Goal: Task Accomplishment & Management: Manage account settings

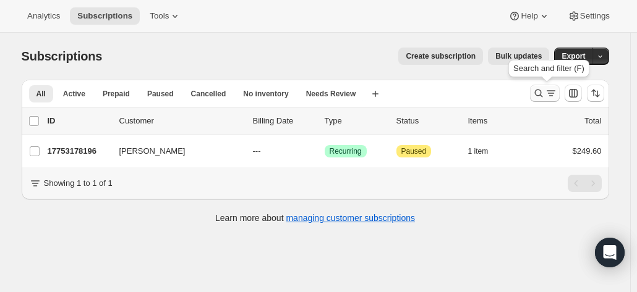
click at [540, 92] on icon "Search and filter results" at bounding box center [538, 93] width 12 height 12
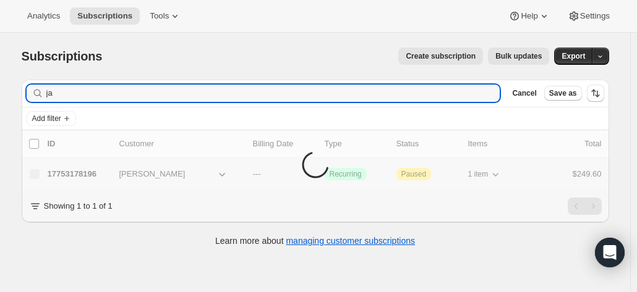
type input "j"
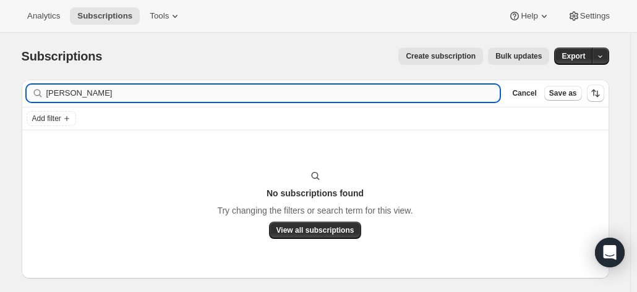
click at [73, 91] on input "[PERSON_NAME]" at bounding box center [273, 93] width 454 height 17
drag, startPoint x: 59, startPoint y: 92, endPoint x: 117, endPoint y: 69, distance: 62.7
click at [59, 92] on input "[PERSON_NAME]" at bounding box center [273, 93] width 454 height 17
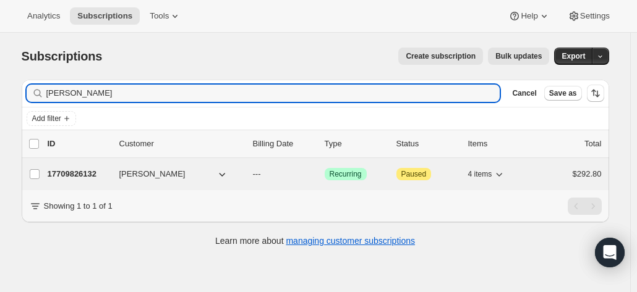
type input "[PERSON_NAME]"
click at [137, 169] on span "[PERSON_NAME]" at bounding box center [152, 174] width 66 height 12
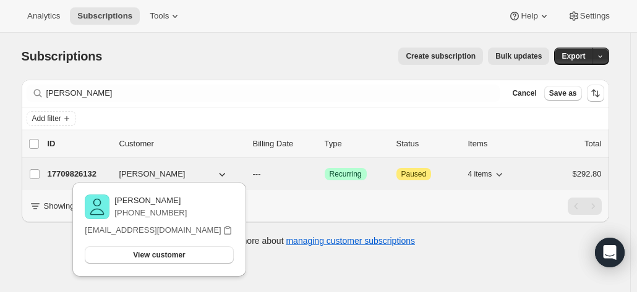
click at [91, 166] on div "17709826132 [PERSON_NAME] --- Success Recurring Attention Paused 4 items $292.80" at bounding box center [325, 174] width 554 height 17
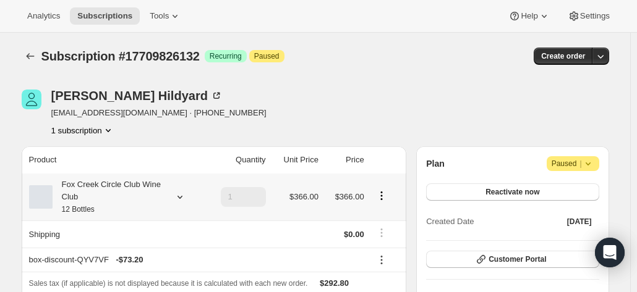
click at [117, 179] on div "Fox Creek Circle Club Wine Club 12 Bottles" at bounding box center [108, 197] width 111 height 37
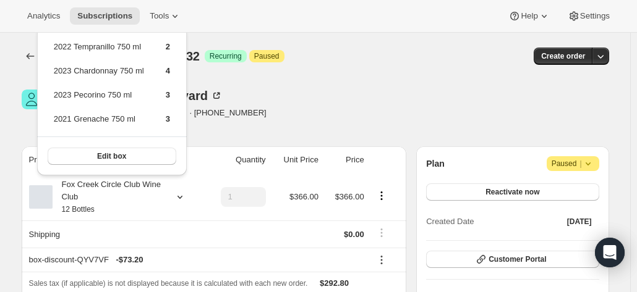
click at [227, 107] on div "[PERSON_NAME] [EMAIL_ADDRESS][DOMAIN_NAME] · [PHONE_NUMBER] 1 subscription" at bounding box center [227, 113] width 411 height 47
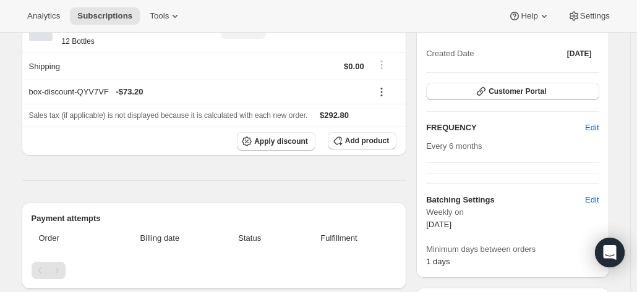
scroll to position [99, 0]
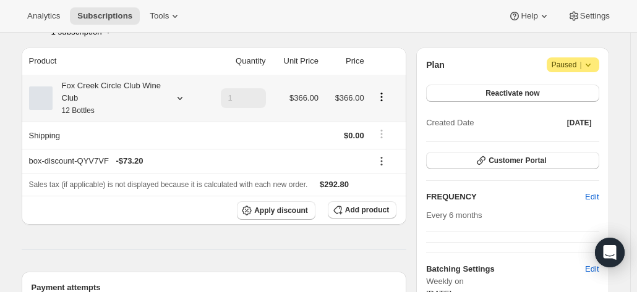
click at [125, 86] on div "Fox Creek Circle Club Wine Club 12 Bottles" at bounding box center [108, 98] width 111 height 37
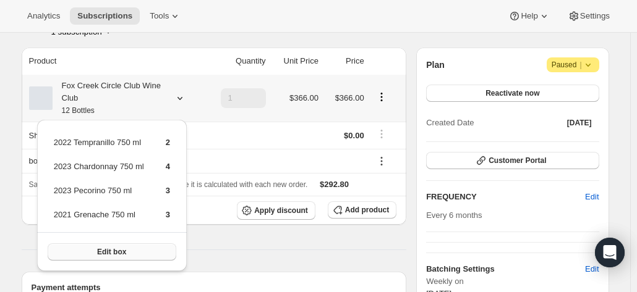
click at [101, 255] on span "Edit box" at bounding box center [111, 252] width 29 height 10
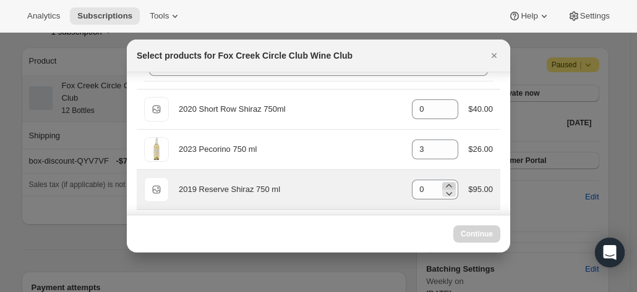
scroll to position [62, 0]
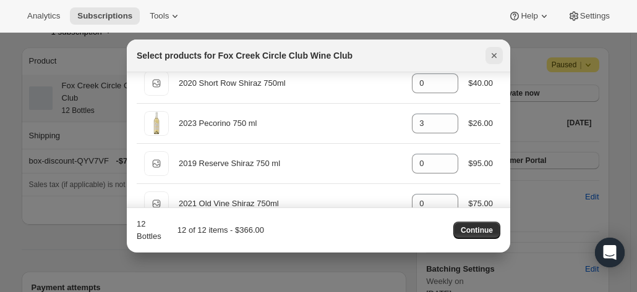
click at [491, 57] on icon "Close" at bounding box center [493, 55] width 5 height 5
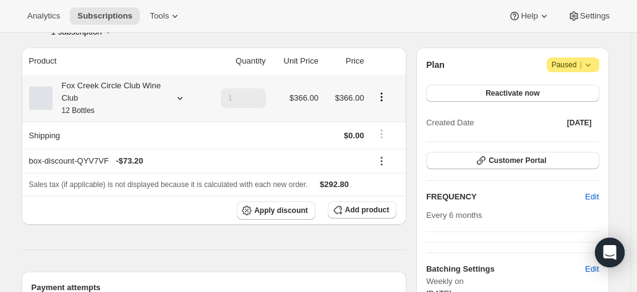
click at [84, 103] on div "Fox Creek Circle Club Wine Club 12 Bottles" at bounding box center [108, 98] width 111 height 37
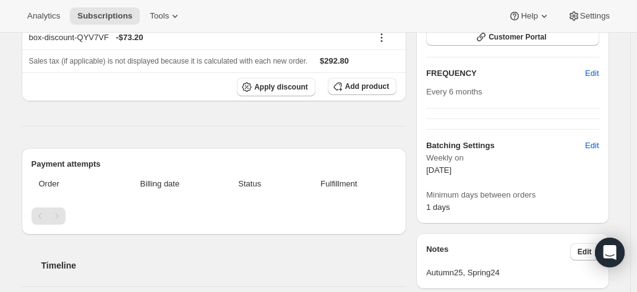
scroll to position [0, 0]
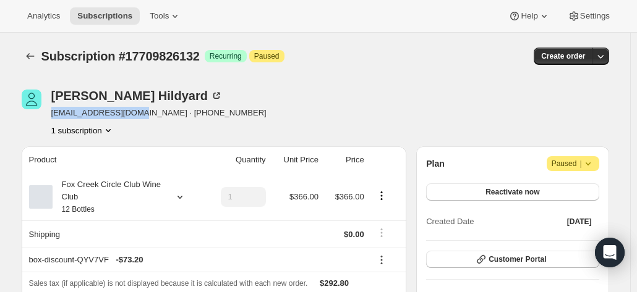
drag, startPoint x: 130, startPoint y: 117, endPoint x: 49, endPoint y: 107, distance: 81.0
click at [49, 107] on div "[PERSON_NAME] [EMAIL_ADDRESS][DOMAIN_NAME] · [PHONE_NUMBER] 1 subscription" at bounding box center [227, 113] width 411 height 47
click at [129, 185] on div "Fox Creek Circle Club Wine Club 12 Bottles" at bounding box center [108, 197] width 111 height 37
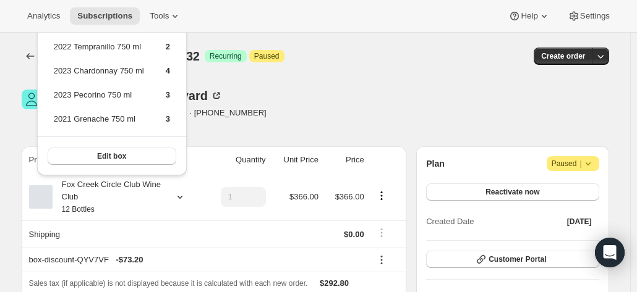
click at [243, 93] on div "[PERSON_NAME] [EMAIL_ADDRESS][DOMAIN_NAME] · [PHONE_NUMBER] 1 subscription" at bounding box center [227, 113] width 411 height 47
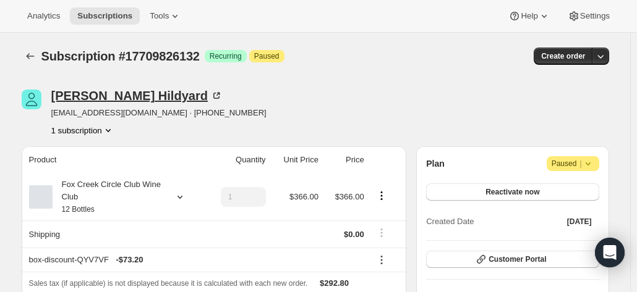
click at [210, 93] on icon at bounding box center [216, 96] width 12 height 12
click at [104, 184] on div "Fox Creek Circle Club Wine Club 12 Bottles" at bounding box center [108, 197] width 111 height 37
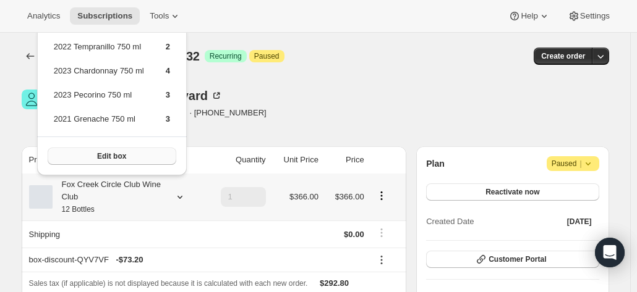
click at [132, 151] on button "Edit box" at bounding box center [112, 156] width 129 height 17
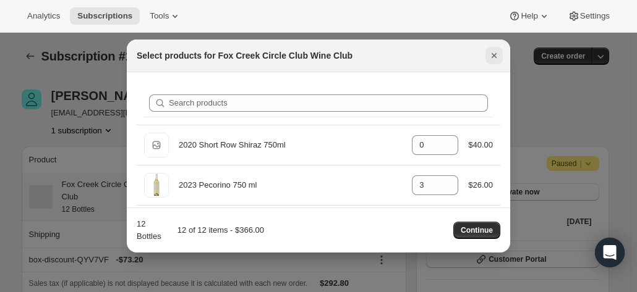
click at [489, 56] on icon "Close" at bounding box center [494, 55] width 12 height 12
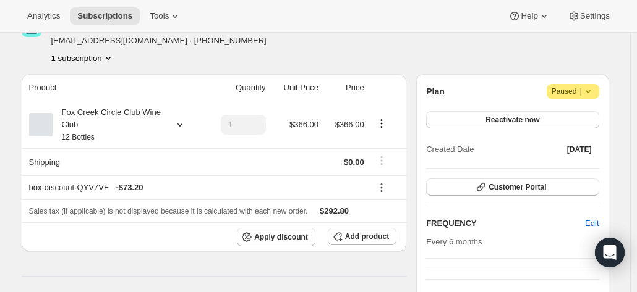
scroll to position [124, 0]
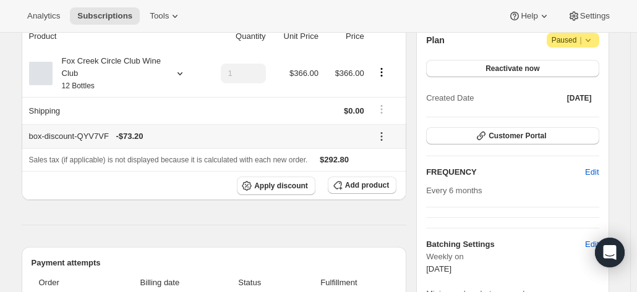
click at [381, 135] on icon at bounding box center [381, 136] width 12 height 12
click at [348, 128] on th "box-discount-QYV7VF - $73.20" at bounding box center [195, 136] width 346 height 24
click at [357, 192] on button "Add product" at bounding box center [362, 185] width 69 height 17
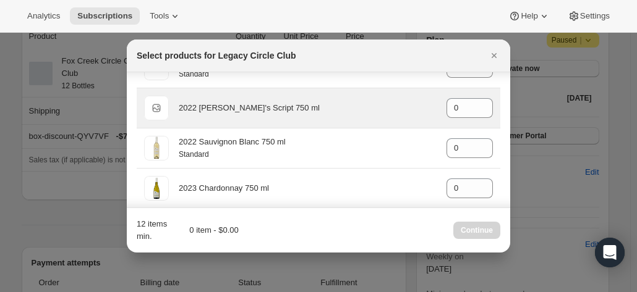
scroll to position [309, 0]
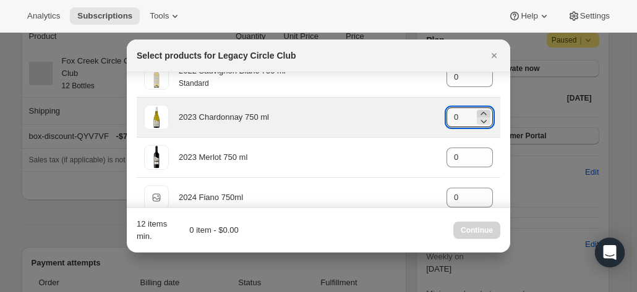
click at [477, 110] on icon ":rms:" at bounding box center [483, 114] width 12 height 12
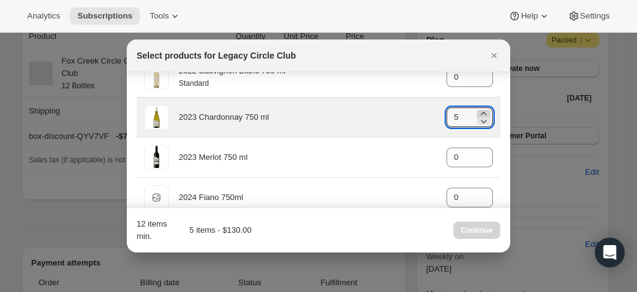
click at [477, 110] on icon ":rms:" at bounding box center [483, 114] width 12 height 12
click at [478, 122] on icon ":rms:" at bounding box center [483, 121] width 12 height 12
type input "4"
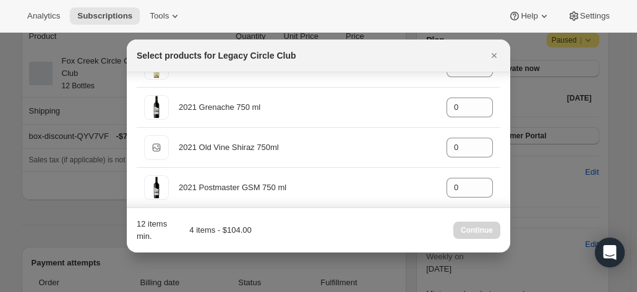
scroll to position [618, 0]
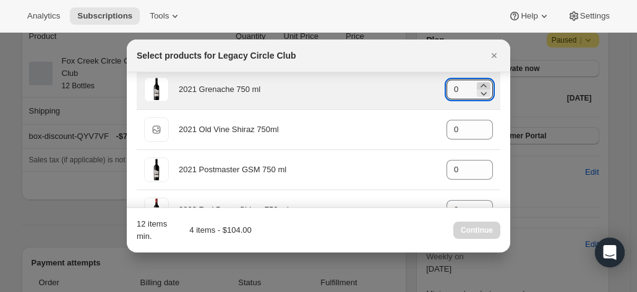
click at [477, 82] on icon ":rms:" at bounding box center [483, 86] width 12 height 12
type input "4"
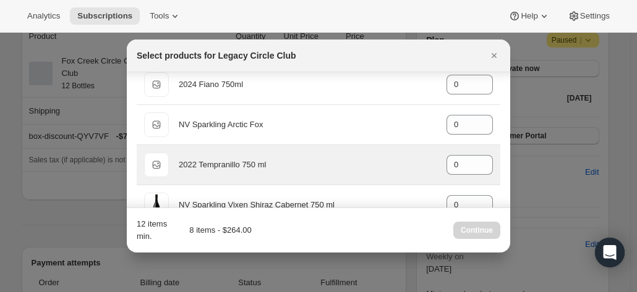
scroll to position [440, 0]
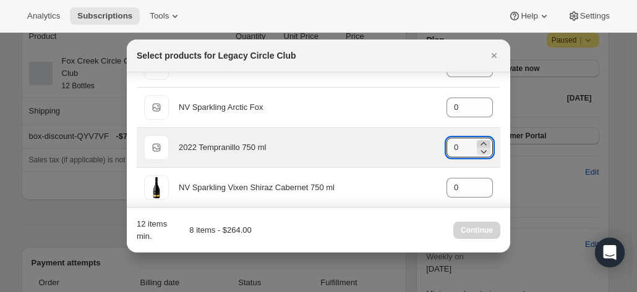
click at [479, 140] on icon ":rms:" at bounding box center [483, 144] width 12 height 12
type input "4"
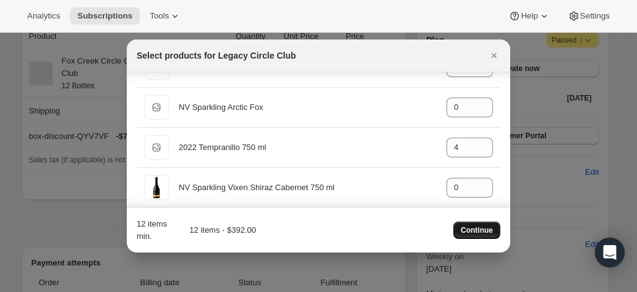
click at [476, 225] on button "Continue" at bounding box center [476, 230] width 47 height 17
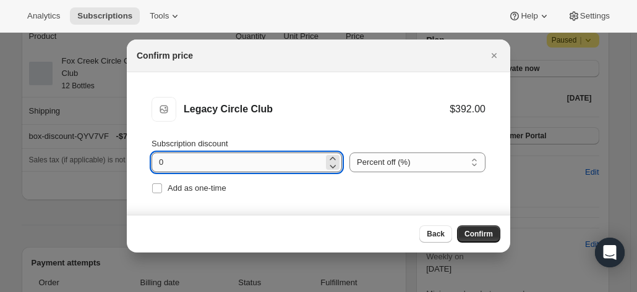
click at [216, 164] on input "0" at bounding box center [237, 163] width 172 height 20
click at [472, 231] on span "Confirm" at bounding box center [478, 234] width 28 height 10
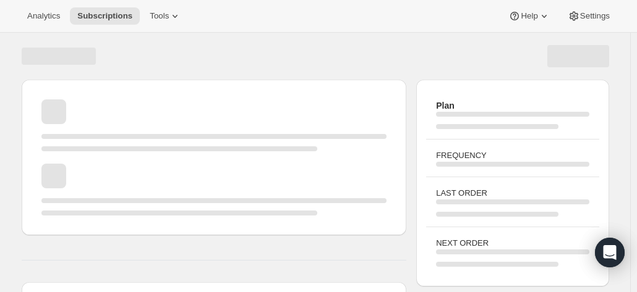
scroll to position [124, 0]
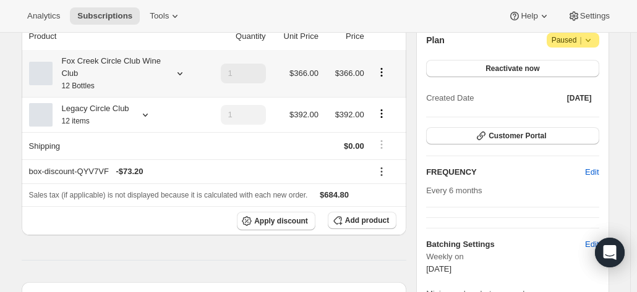
click at [385, 72] on icon "Product actions" at bounding box center [381, 72] width 12 height 12
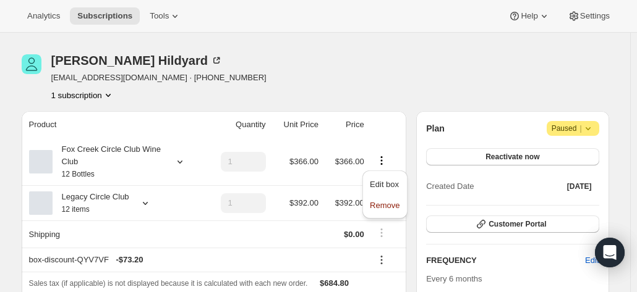
scroll to position [0, 0]
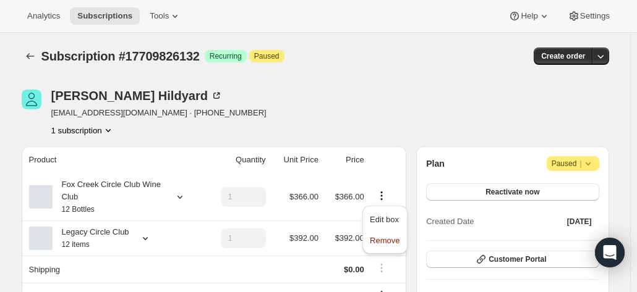
click at [266, 93] on div "[PERSON_NAME] [EMAIL_ADDRESS][DOMAIN_NAME] · [PHONE_NUMBER] 1 subscription" at bounding box center [227, 113] width 411 height 47
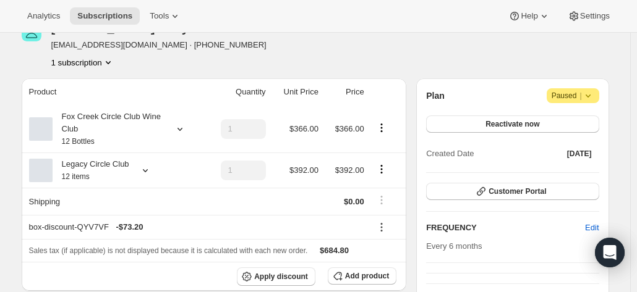
scroll to position [124, 0]
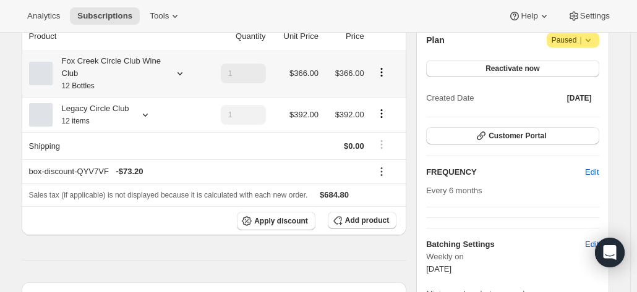
click at [239, 83] on td "1" at bounding box center [236, 73] width 66 height 47
click at [386, 70] on icon "Product actions" at bounding box center [381, 72] width 12 height 12
click at [377, 113] on span "Remove" at bounding box center [385, 117] width 30 height 9
type input "0"
